Goal: Task Accomplishment & Management: Use online tool/utility

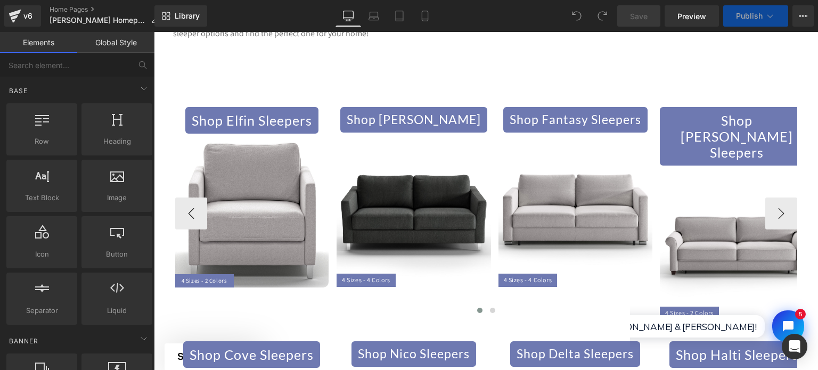
scroll to position [799, 0]
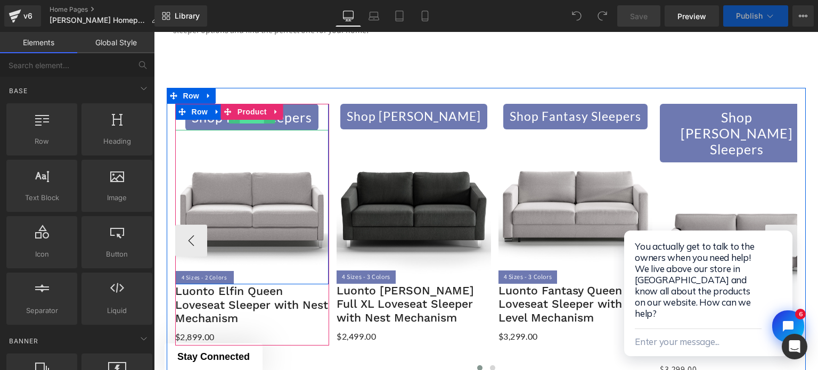
click at [251, 111] on span "Button" at bounding box center [252, 117] width 24 height 13
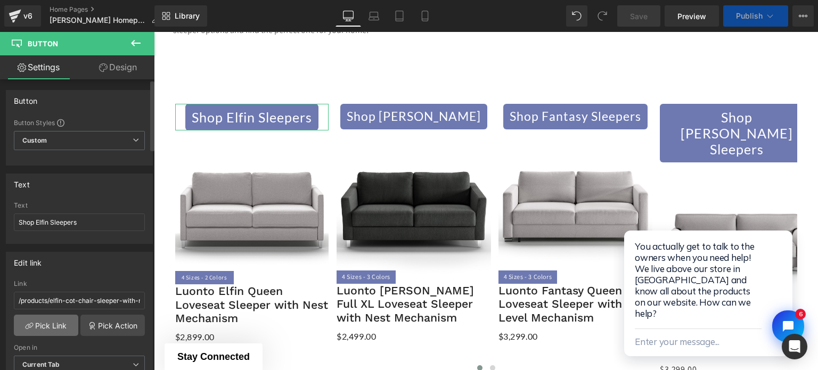
click at [51, 323] on link "Pick Link" at bounding box center [46, 325] width 64 height 21
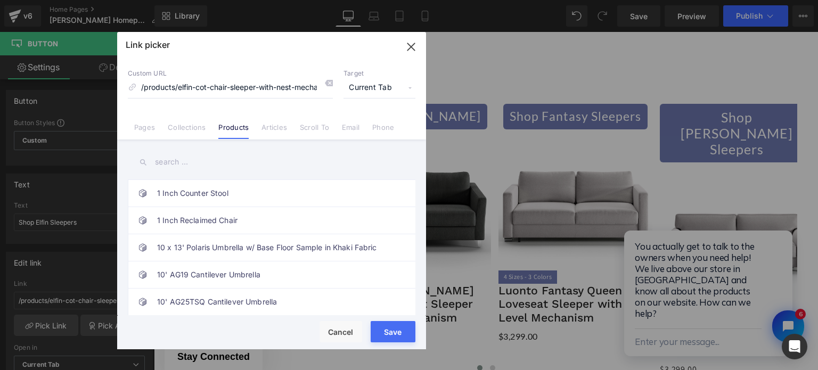
click at [216, 166] on input "text" at bounding box center [271, 162] width 287 height 24
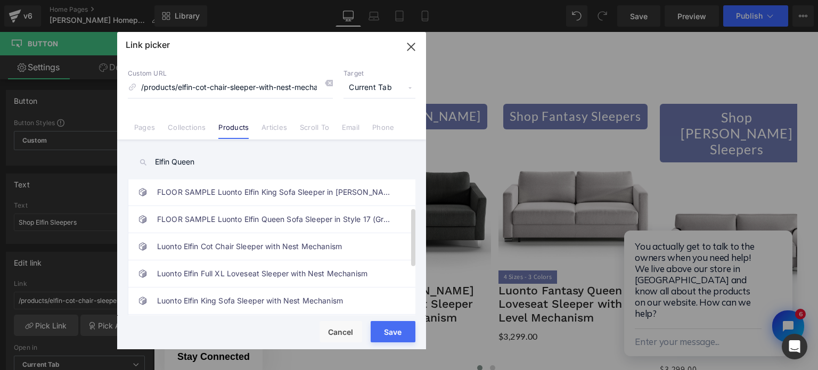
scroll to position [106, 0]
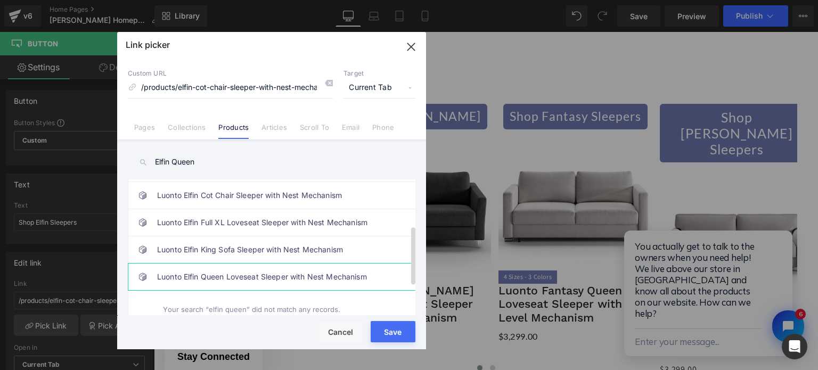
type input "Elfin Queen"
click at [201, 273] on link "Luonto Elfin Queen Loveseat Sleeper with Nest Mechanism" at bounding box center [274, 277] width 234 height 27
click at [386, 332] on div "Rendering Content" at bounding box center [408, 328] width 65 height 12
click at [400, 332] on div "Rendering Content" at bounding box center [408, 328] width 65 height 12
click at [392, 330] on div "Rendering Content" at bounding box center [408, 328] width 65 height 12
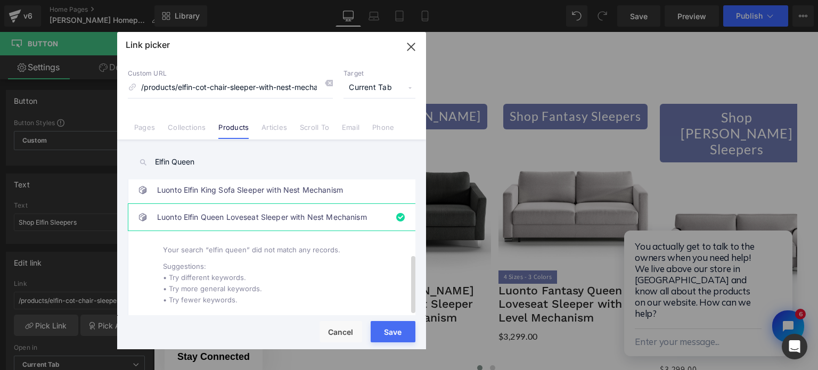
scroll to position [0, 0]
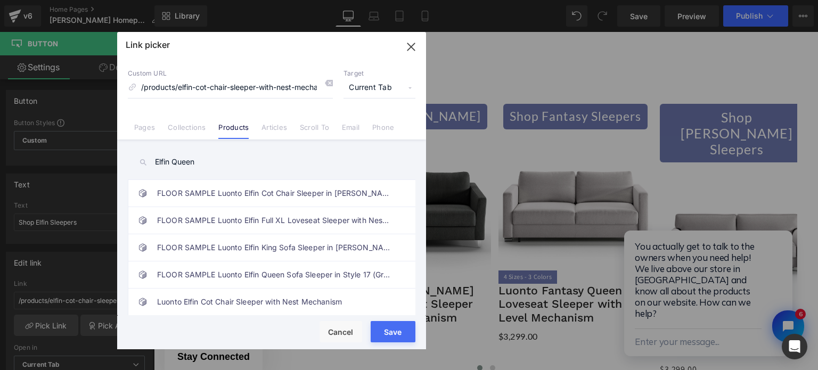
click at [384, 331] on div "Rendering Content" at bounding box center [408, 328] width 65 height 12
click at [371, 331] on button "Save" at bounding box center [393, 331] width 45 height 21
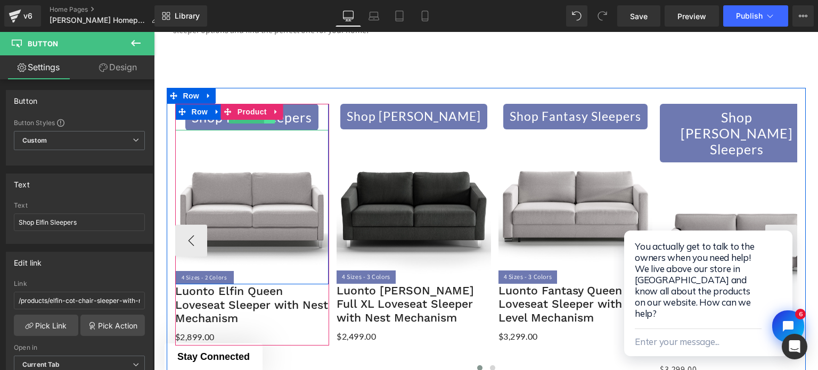
click at [267, 111] on link at bounding box center [269, 117] width 11 height 13
click at [247, 111] on link at bounding box center [252, 117] width 11 height 13
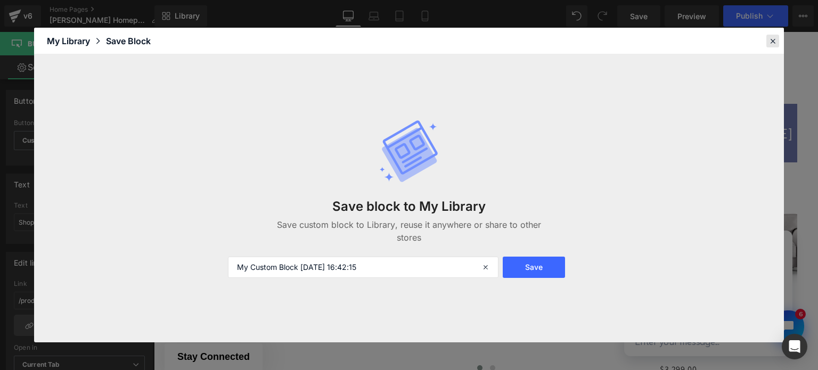
click at [773, 36] on icon at bounding box center [773, 41] width 10 height 10
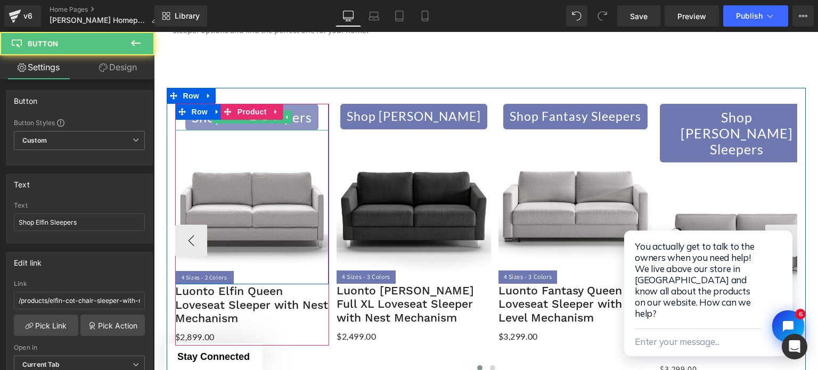
click at [294, 108] on link "Shop Elfin Sleepers" at bounding box center [251, 117] width 133 height 27
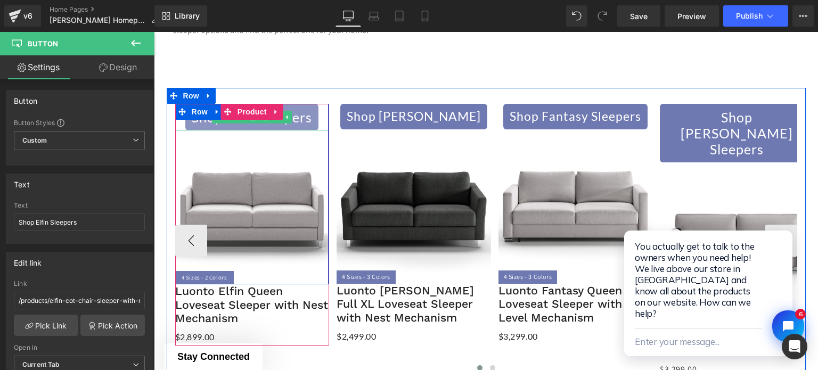
click at [254, 112] on link "Shop Elfin Sleepers" at bounding box center [251, 117] width 133 height 27
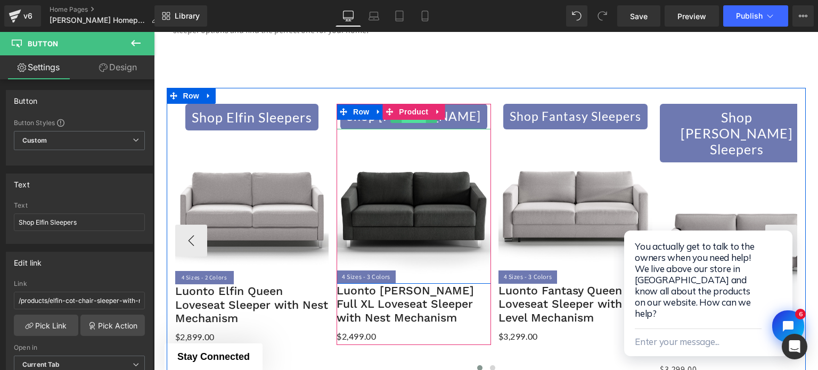
click at [402, 111] on span "Button" at bounding box center [413, 117] width 24 height 13
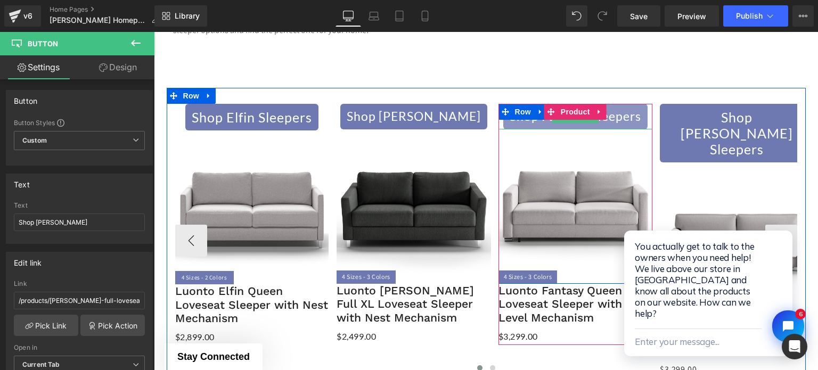
click at [573, 110] on span "Button" at bounding box center [575, 116] width 24 height 13
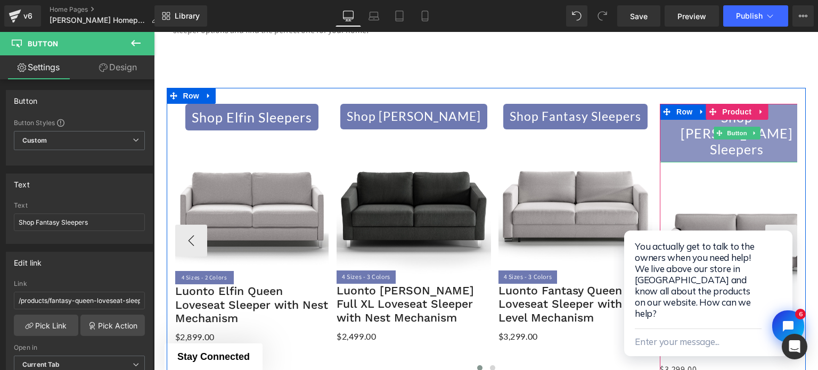
click at [735, 127] on span "Button" at bounding box center [737, 133] width 24 height 13
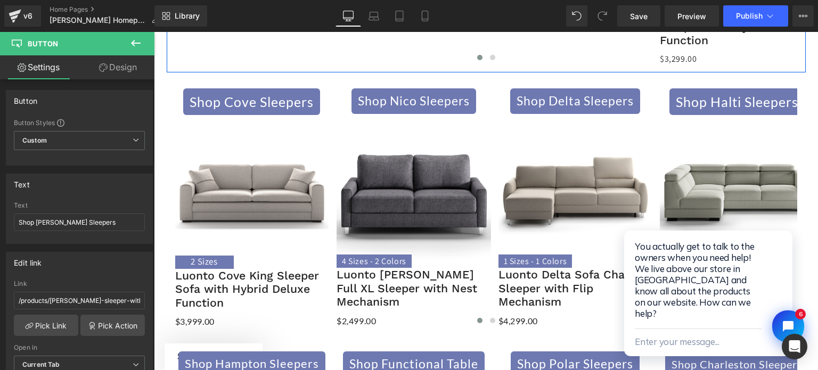
scroll to position [1118, 0]
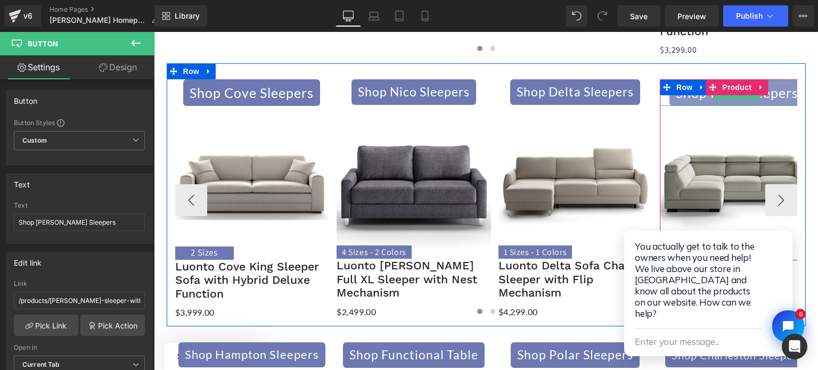
click at [729, 87] on span "Button" at bounding box center [737, 93] width 24 height 13
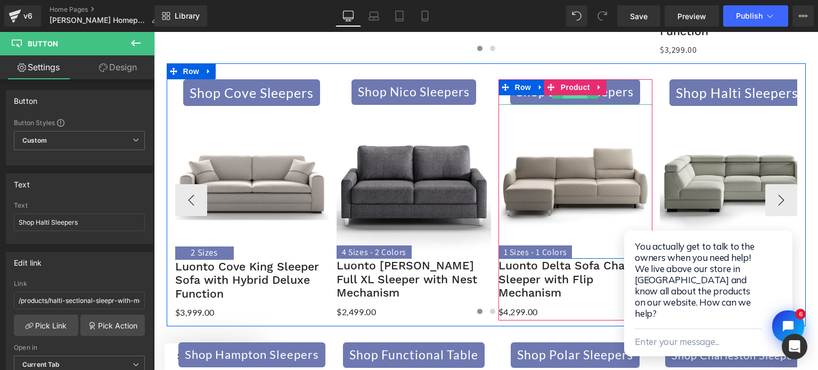
click at [563, 86] on span "Button" at bounding box center [575, 92] width 24 height 13
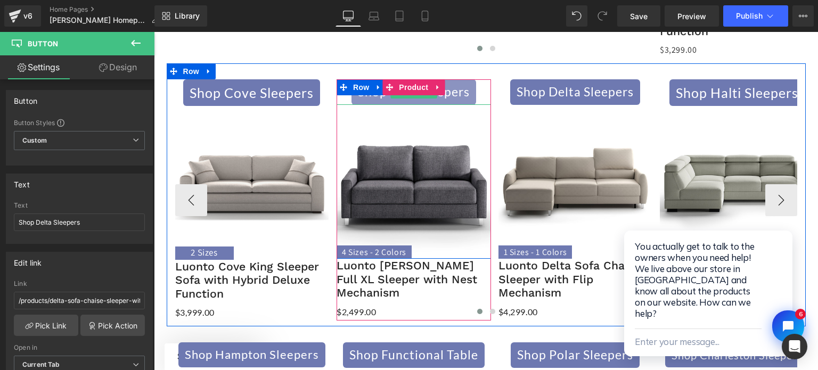
click at [409, 86] on span "Button" at bounding box center [413, 92] width 24 height 13
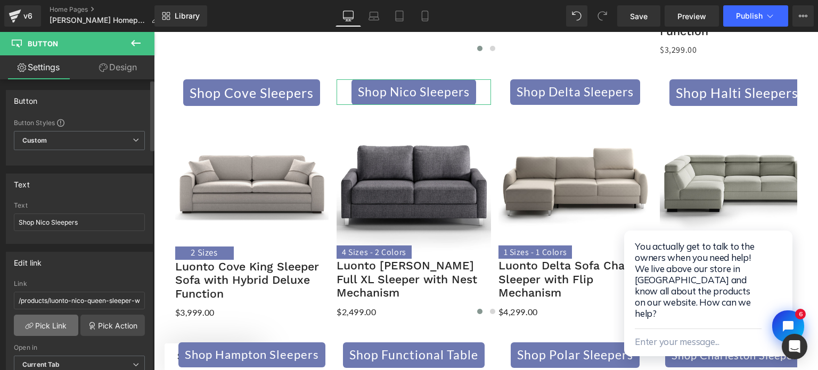
click at [54, 319] on link "Pick Link" at bounding box center [46, 325] width 64 height 21
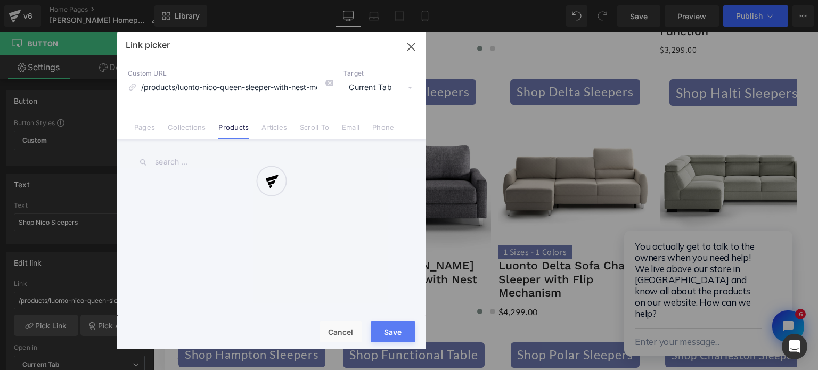
scroll to position [0, 26]
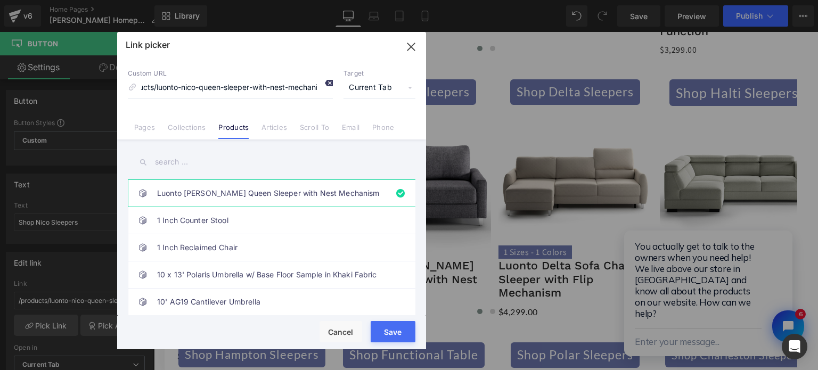
click at [327, 87] on icon at bounding box center [328, 83] width 9 height 9
click at [226, 167] on input "text" at bounding box center [271, 162] width 287 height 24
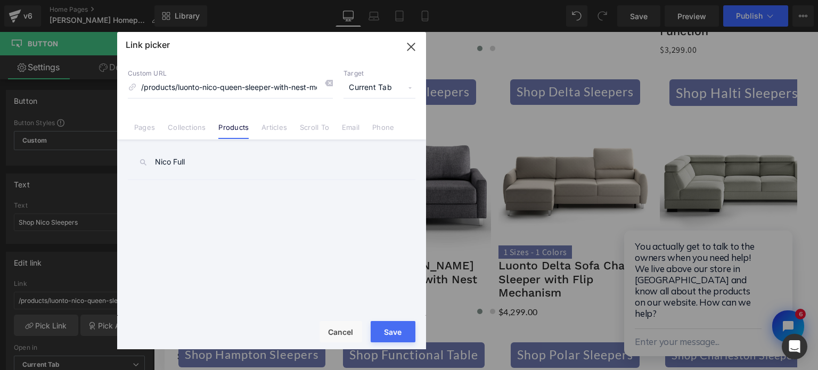
type input "Nico Full"
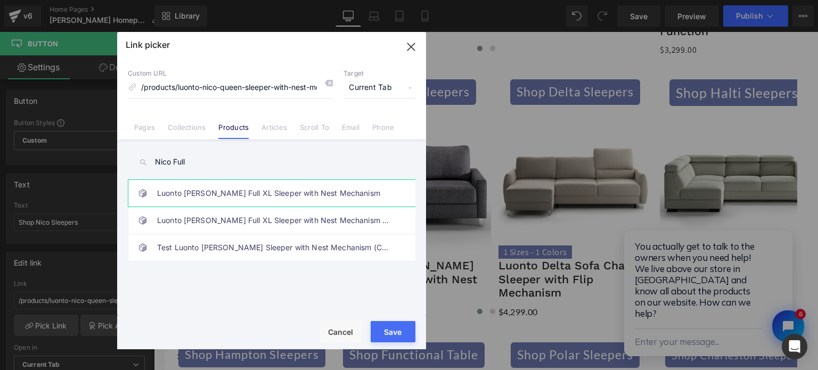
click at [203, 198] on link "Luonto [PERSON_NAME] Full XL Sleeper with Nest Mechanism" at bounding box center [274, 193] width 234 height 27
click at [402, 325] on div "Rendering Content" at bounding box center [408, 328] width 65 height 12
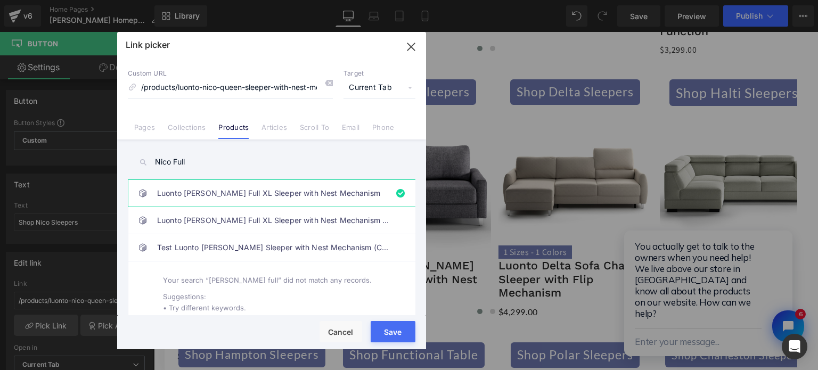
click at [394, 328] on div "Rendering Content" at bounding box center [408, 328] width 65 height 12
click at [374, 330] on button "Save" at bounding box center [393, 331] width 45 height 21
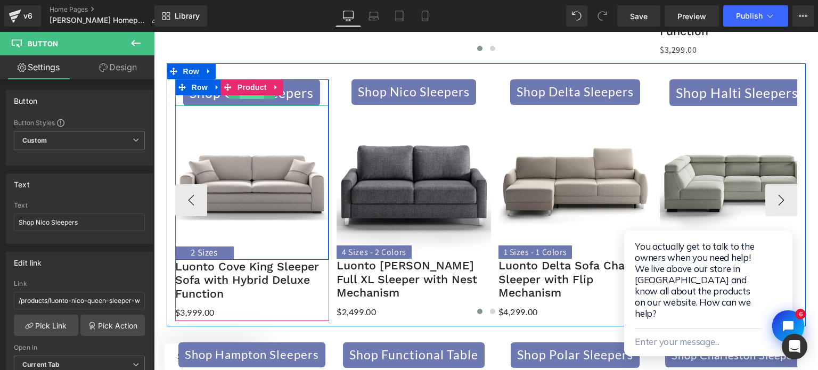
click at [245, 87] on span "Button" at bounding box center [252, 93] width 24 height 13
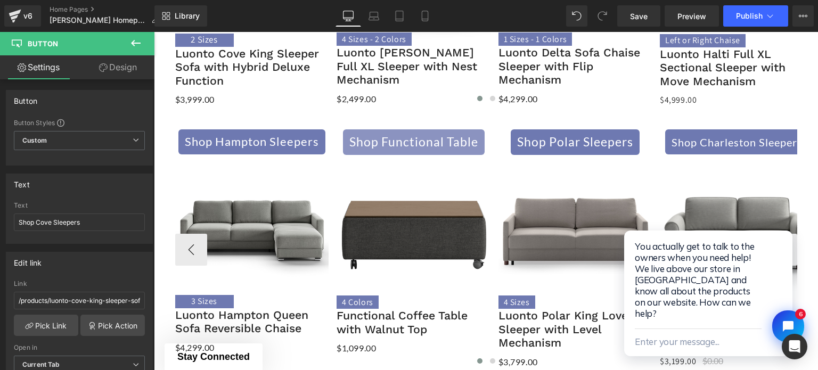
scroll to position [1065, 0]
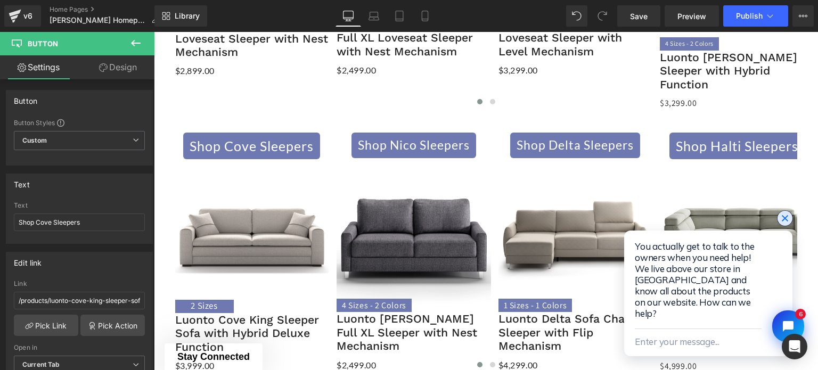
click at [783, 221] on icon "Close chat widget" at bounding box center [785, 218] width 6 height 6
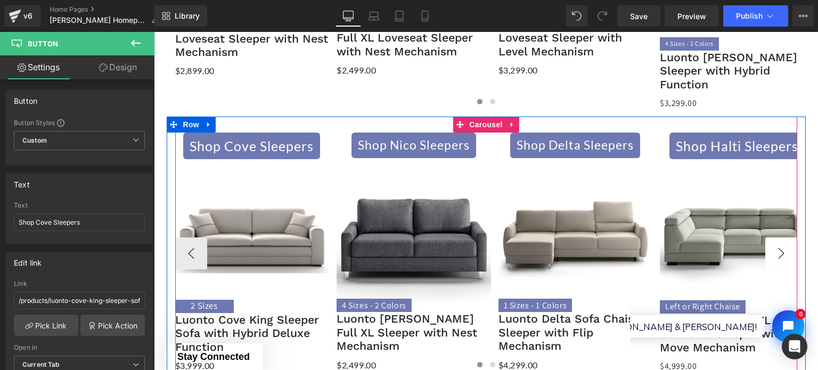
click at [786, 237] on button "›" at bounding box center [781, 253] width 32 height 32
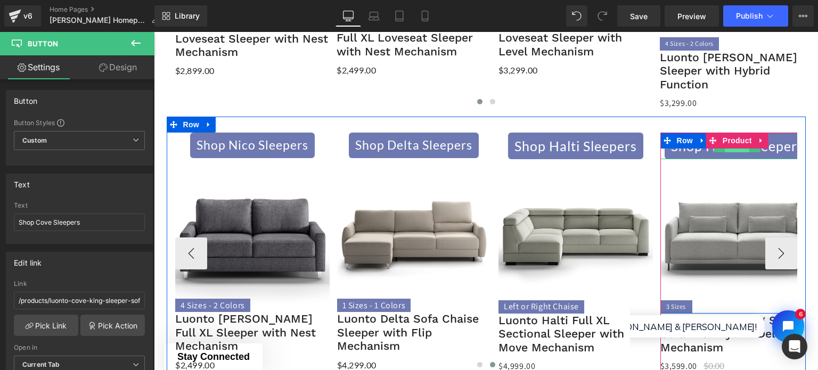
click at [737, 139] on span "Button" at bounding box center [737, 145] width 24 height 13
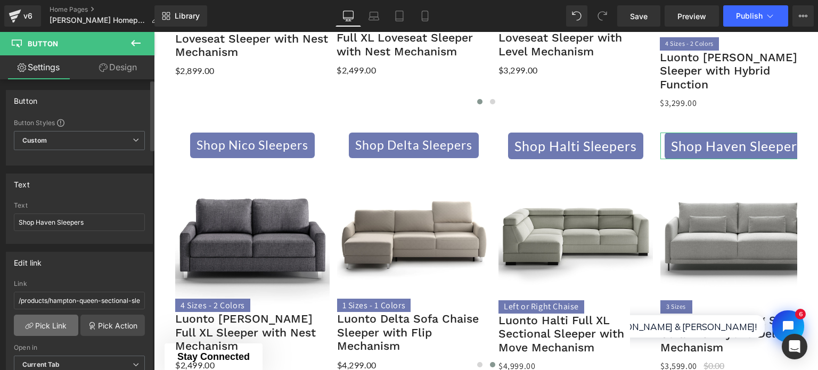
click at [48, 327] on link "Pick Link" at bounding box center [46, 325] width 64 height 21
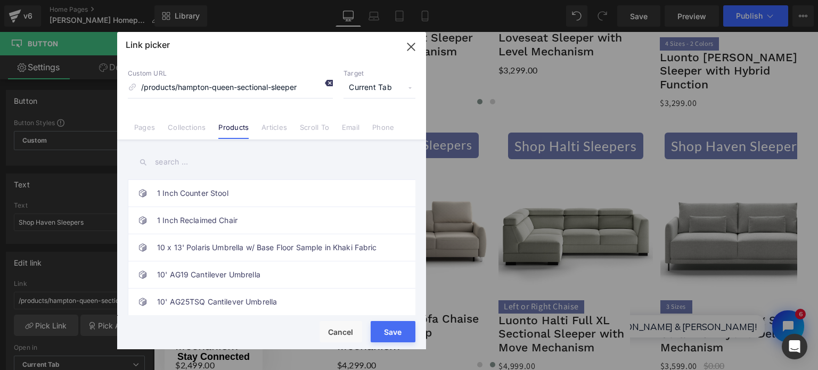
click at [325, 83] on icon at bounding box center [328, 83] width 9 height 9
click at [209, 161] on input "text" at bounding box center [271, 162] width 287 height 24
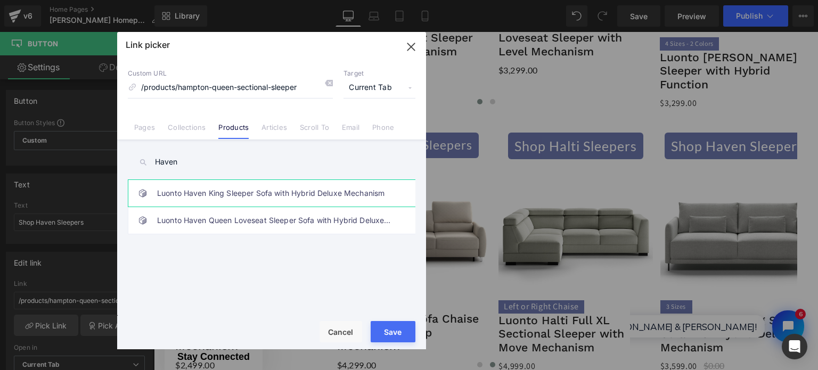
type input "Haven"
click at [211, 185] on link "Luonto Haven King Sleeper Sofa with Hybrid Deluxe Mechanism" at bounding box center [274, 193] width 234 height 27
click at [386, 332] on div "Rendering Content" at bounding box center [408, 328] width 65 height 12
click at [376, 332] on div "Rendering Content" at bounding box center [408, 328] width 65 height 12
click at [373, 332] on button "Save" at bounding box center [393, 331] width 45 height 21
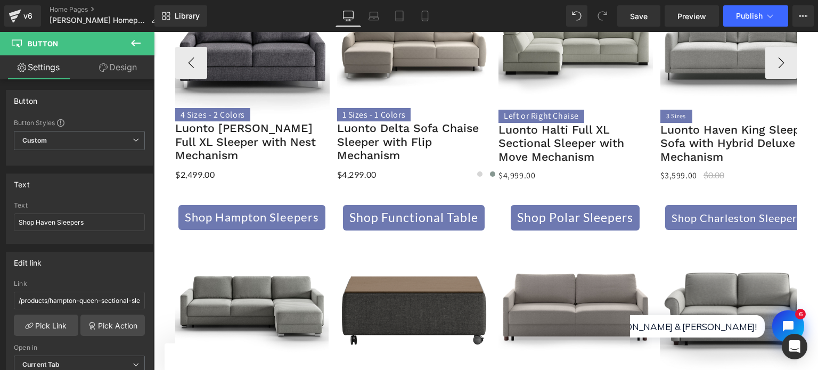
scroll to position [1278, 0]
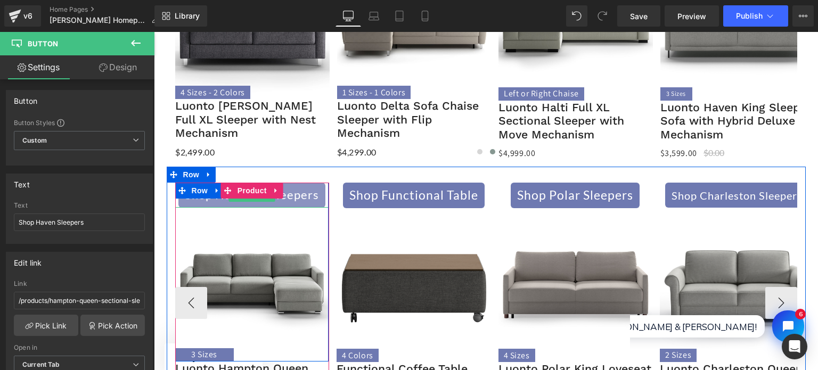
click at [239, 183] on link "Shop Hampton Sleepers" at bounding box center [251, 195] width 147 height 25
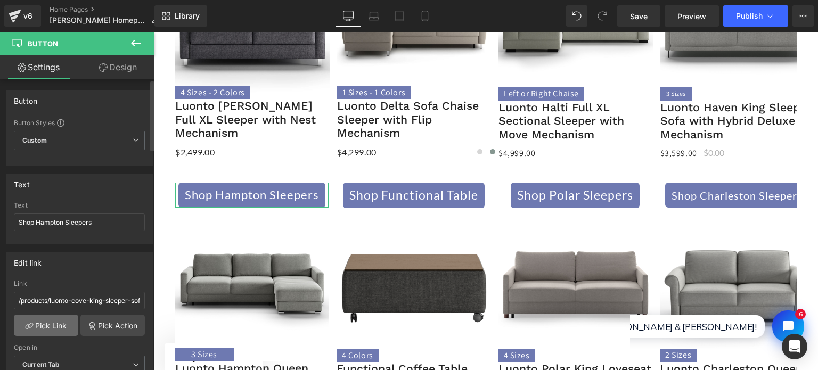
click at [56, 320] on link "Pick Link" at bounding box center [46, 325] width 64 height 21
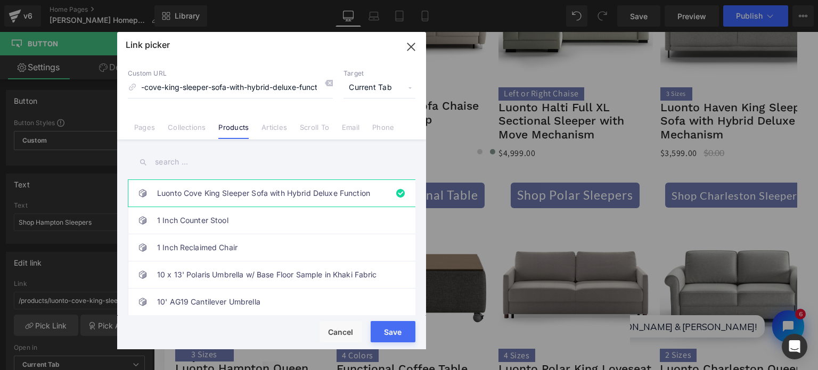
scroll to position [0, 0]
click at [193, 163] on input "text" at bounding box center [271, 162] width 287 height 24
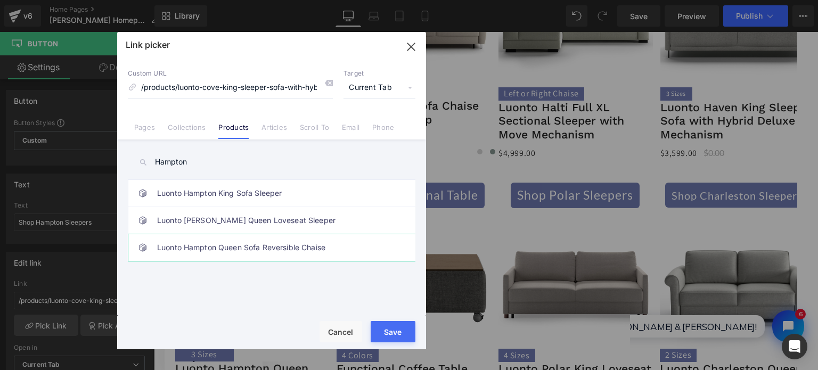
type input "Hampton"
click at [217, 252] on link "Luonto Hampton Queen Sofa Reversible Chaise" at bounding box center [274, 247] width 234 height 27
click at [384, 341] on button "Save" at bounding box center [393, 331] width 45 height 21
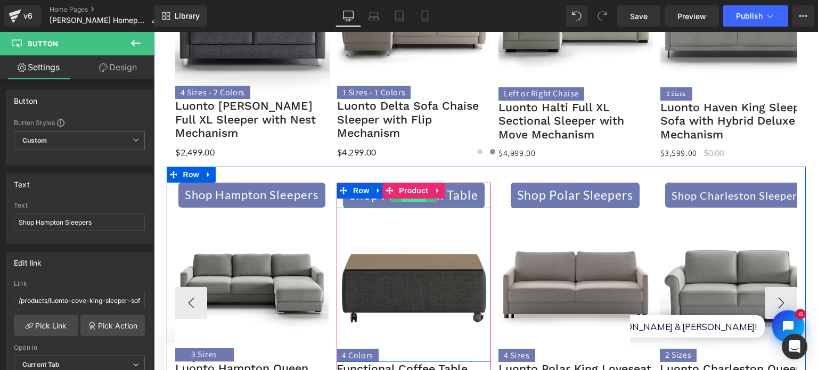
click at [407, 189] on span "Button" at bounding box center [413, 195] width 24 height 13
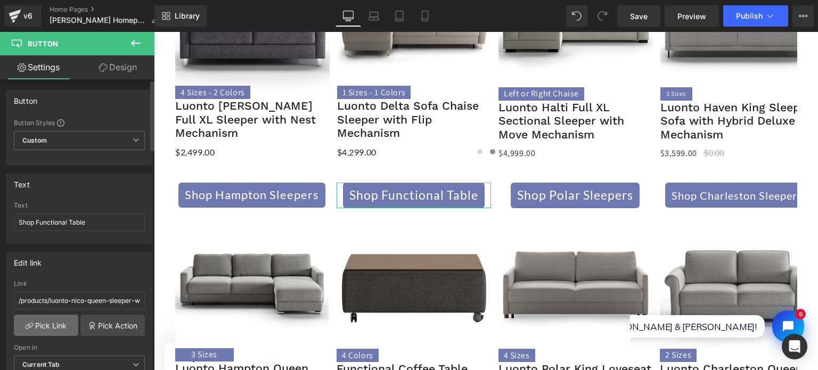
click at [28, 322] on icon at bounding box center [29, 326] width 9 height 9
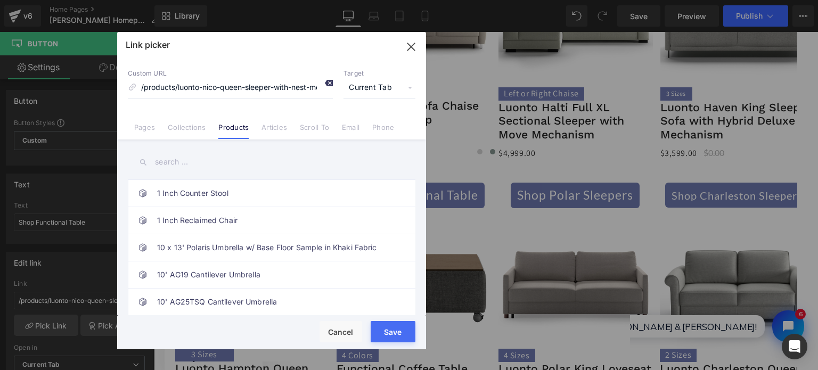
click at [326, 85] on icon at bounding box center [328, 83] width 9 height 9
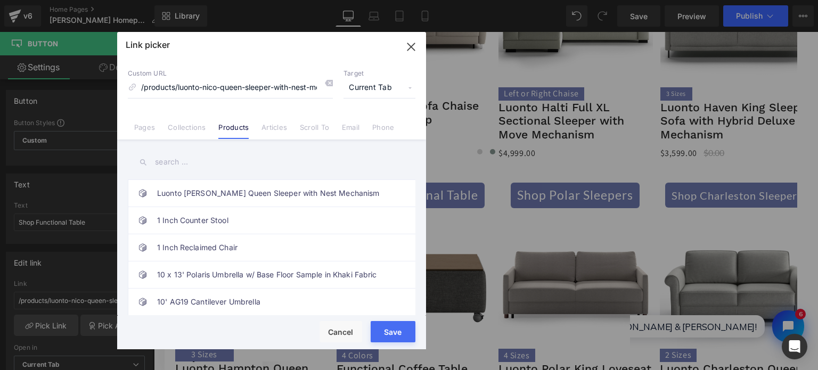
click at [204, 165] on input "text" at bounding box center [271, 162] width 287 height 24
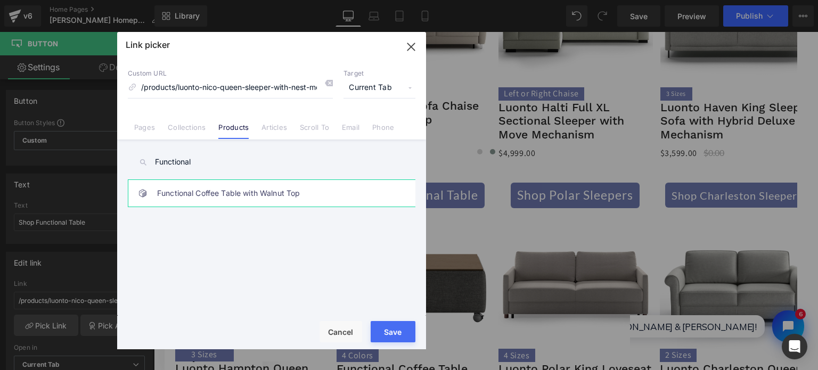
type input "Functional"
click at [206, 199] on link "Functional Coffee Table with Walnut Top" at bounding box center [274, 193] width 234 height 27
click at [408, 339] on button "Save" at bounding box center [393, 331] width 45 height 21
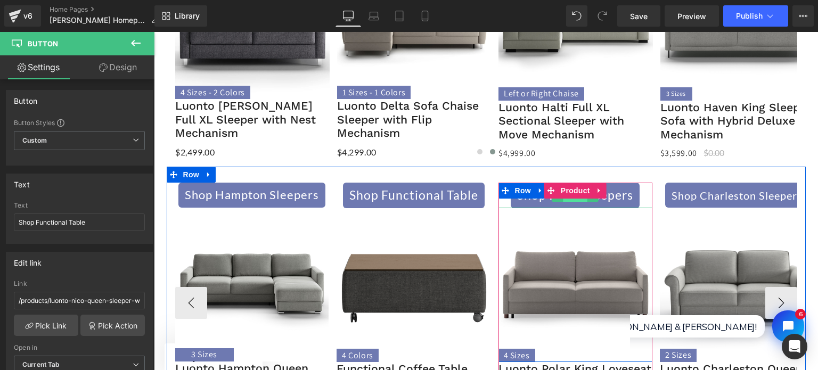
click at [575, 189] on span "Button" at bounding box center [575, 195] width 24 height 13
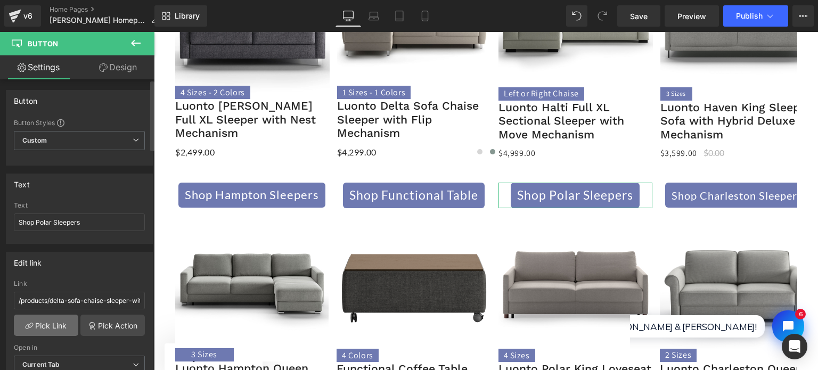
click at [28, 328] on icon at bounding box center [29, 326] width 9 height 9
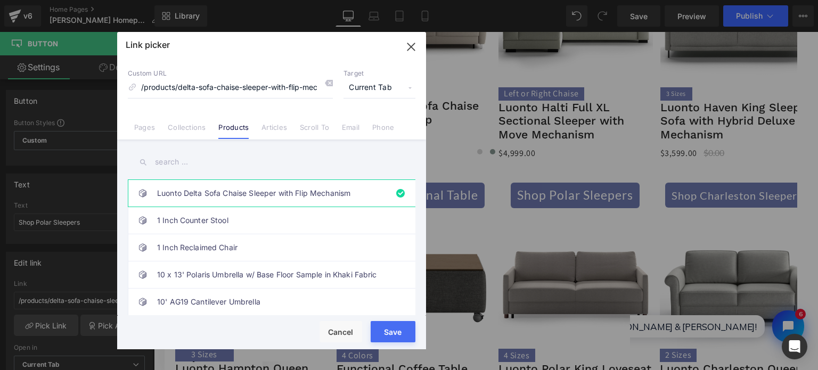
click at [221, 171] on input "text" at bounding box center [271, 162] width 287 height 24
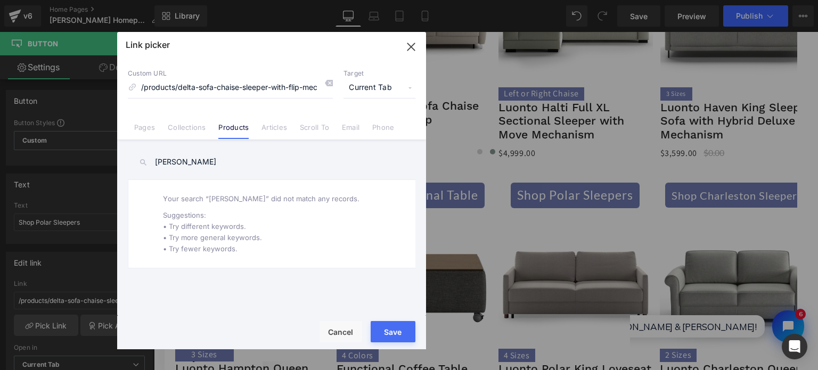
click at [154, 160] on input "[PERSON_NAME]" at bounding box center [271, 162] width 287 height 24
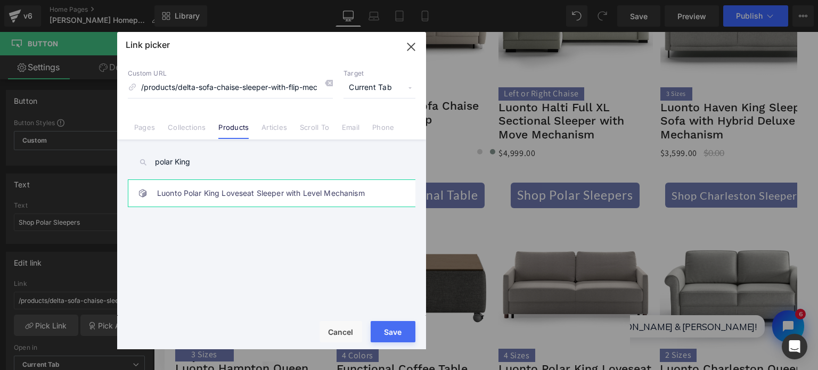
type input "polar King"
click at [184, 189] on link "Luonto Polar King Loveseat Sleeper with Level Mechanism" at bounding box center [274, 193] width 234 height 27
click at [400, 336] on button "Save" at bounding box center [393, 331] width 45 height 21
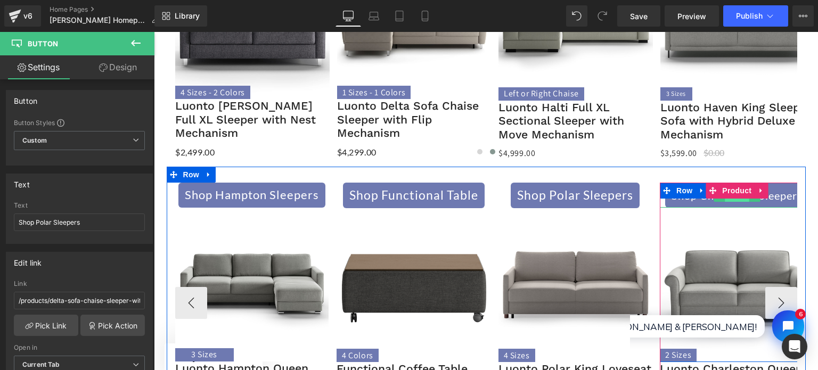
click at [728, 189] on span "Button" at bounding box center [737, 195] width 24 height 13
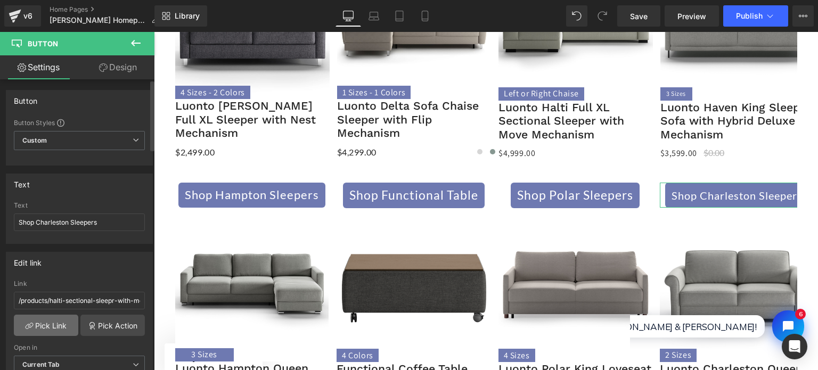
click at [47, 319] on link "Pick Link" at bounding box center [46, 325] width 64 height 21
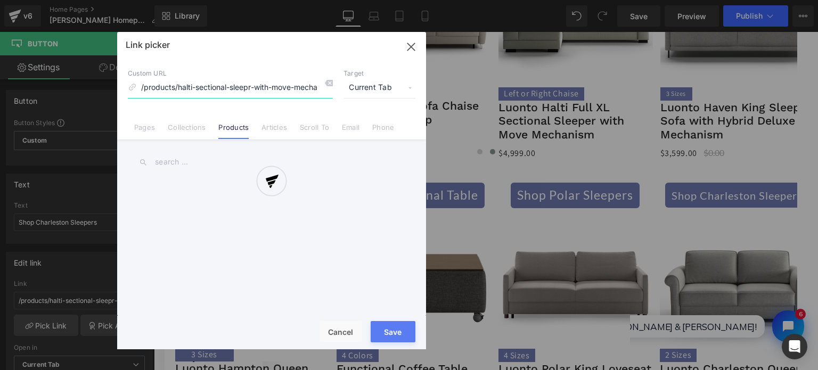
scroll to position [0, 10]
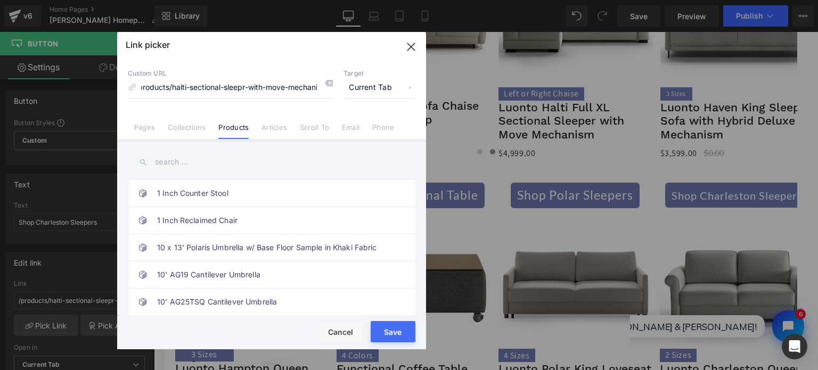
click at [200, 163] on input "text" at bounding box center [271, 162] width 287 height 24
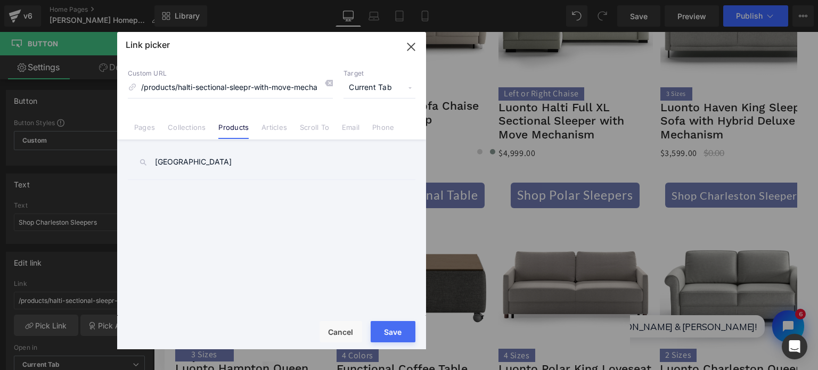
click at [222, 160] on input "[GEOGRAPHIC_DATA]" at bounding box center [271, 162] width 287 height 24
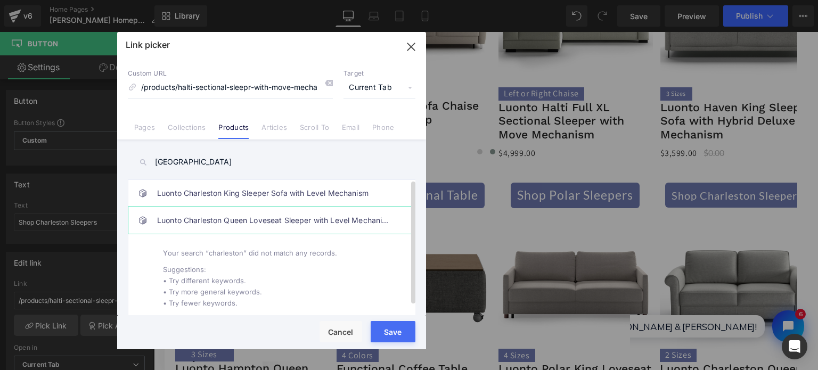
type input "[GEOGRAPHIC_DATA]"
click at [258, 210] on link "Luonto Charleston Queen Loveseat Sleeper with Level Mechanism" at bounding box center [274, 220] width 234 height 27
click at [399, 336] on button "Save" at bounding box center [393, 331] width 45 height 21
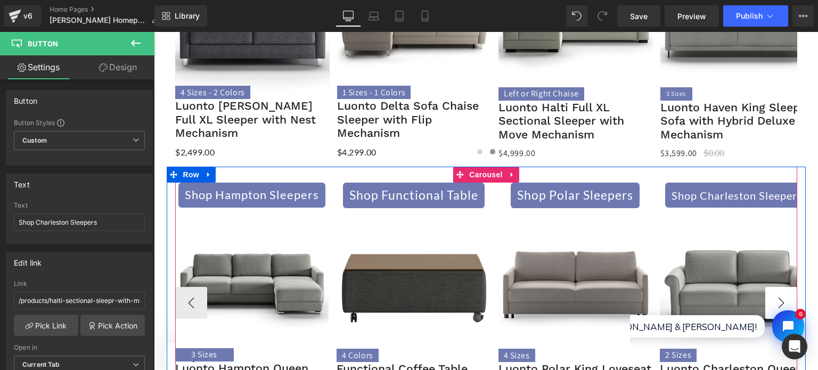
click at [769, 287] on button "›" at bounding box center [781, 303] width 32 height 32
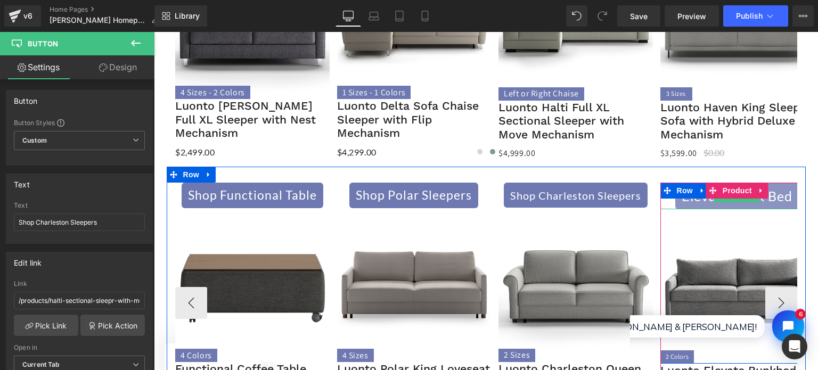
click at [743, 183] on link "Elevate Bunk Bed" at bounding box center [737, 196] width 124 height 27
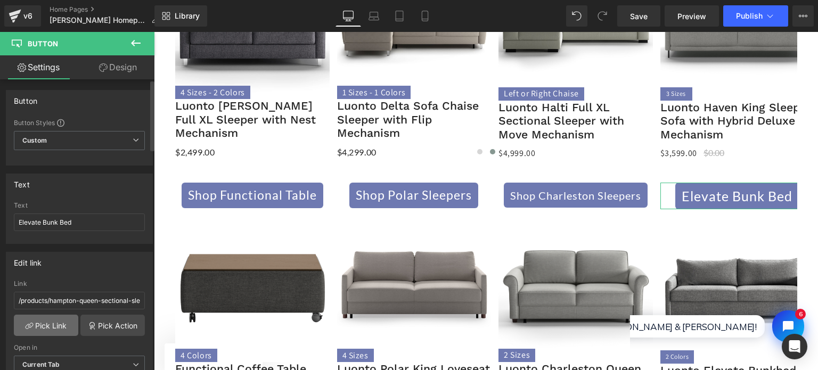
click at [48, 332] on link "Pick Link" at bounding box center [46, 325] width 64 height 21
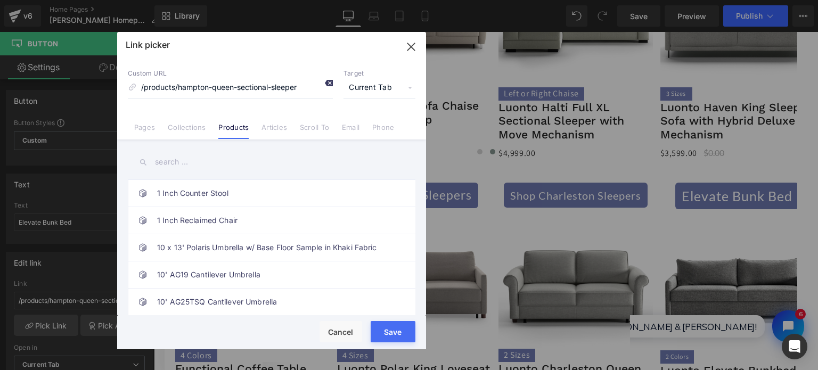
click at [328, 82] on icon at bounding box center [328, 83] width 9 height 9
click at [190, 83] on input "/products/hampton-queen-sectional-sleeper" at bounding box center [230, 88] width 205 height 20
type input "Elevate"
click at [192, 163] on input "text" at bounding box center [271, 162] width 287 height 24
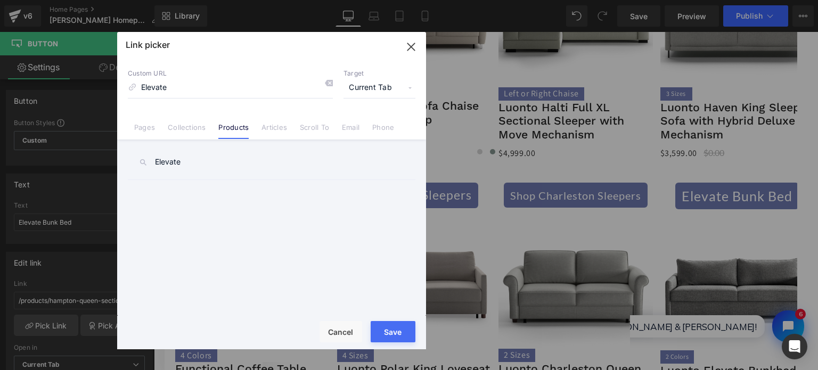
type input "Elevate"
click at [199, 175] on div "Elevate 1 Inch Counter Stool 1 Inch Reclaimed Chair 10 x 13' Polaris Umbrella w…" at bounding box center [271, 228] width 309 height 178
click at [212, 203] on link "Luonto Elevate Bunkbed Sleeper" at bounding box center [274, 193] width 234 height 27
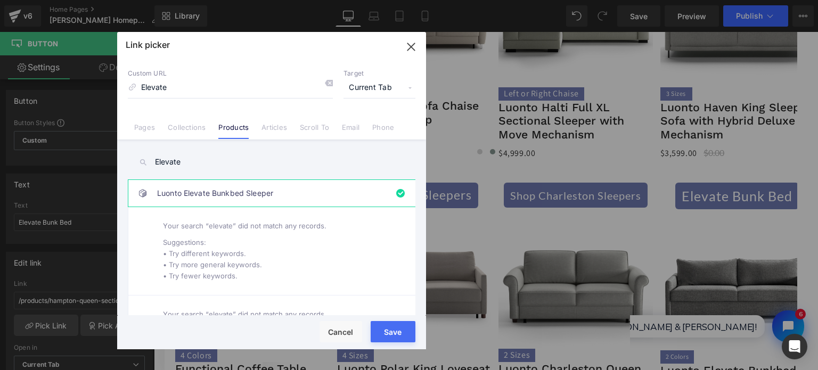
click at [384, 340] on button "Save" at bounding box center [393, 331] width 45 height 21
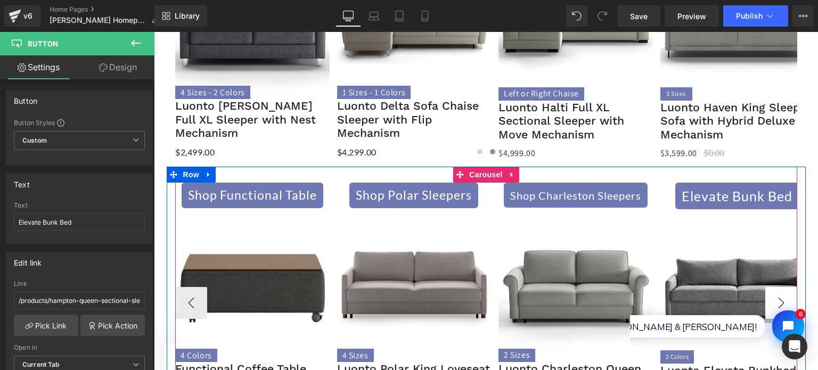
click at [771, 287] on button "›" at bounding box center [781, 303] width 32 height 32
click at [784, 287] on button "›" at bounding box center [781, 303] width 32 height 32
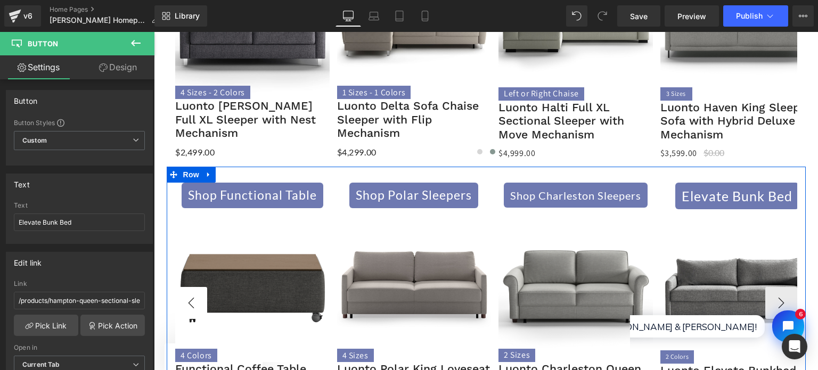
click at [182, 287] on button "‹" at bounding box center [191, 303] width 32 height 32
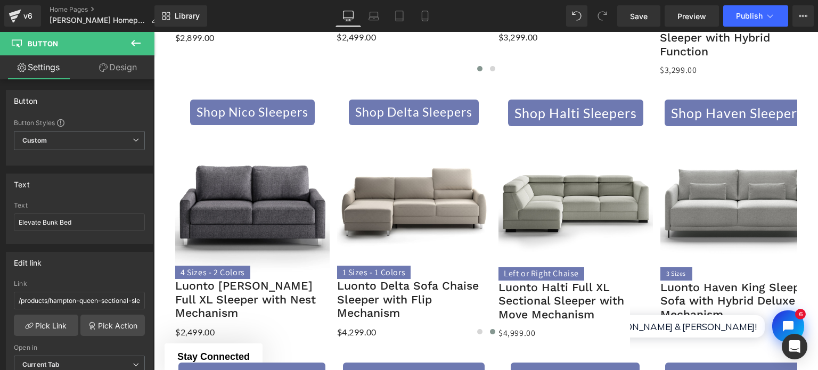
scroll to position [1065, 0]
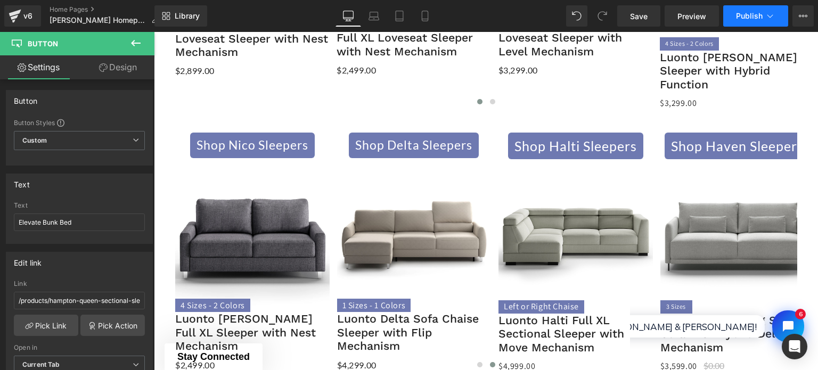
click at [737, 26] on button "Publish" at bounding box center [755, 15] width 65 height 21
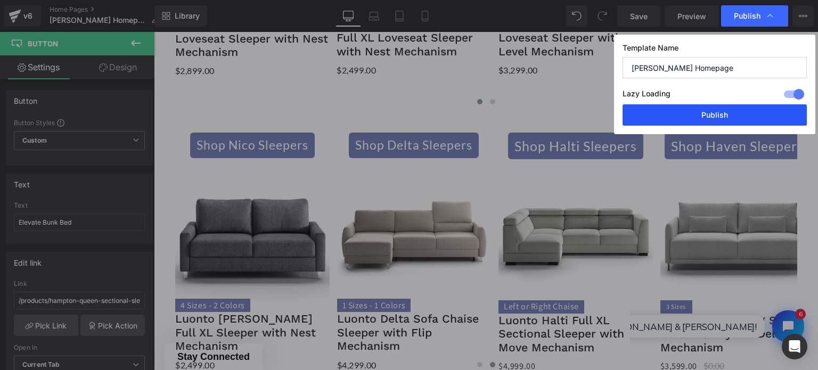
click at [759, 106] on button "Publish" at bounding box center [714, 114] width 184 height 21
